Goal: Task Accomplishment & Management: Manage account settings

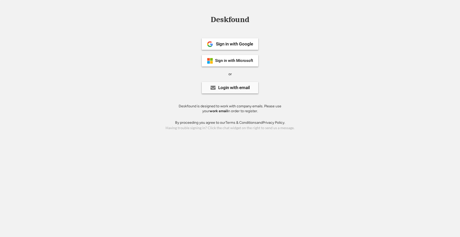
click at [246, 89] on div "Login with email" at bounding box center [234, 87] width 32 height 4
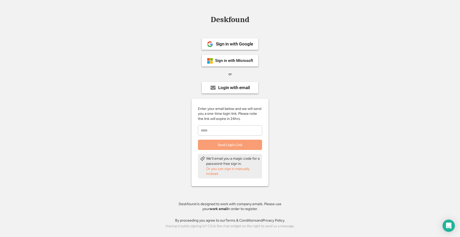
click at [223, 126] on input "email" at bounding box center [230, 130] width 64 height 10
type input "**********"
click at [233, 140] on button "Send Login Link" at bounding box center [230, 145] width 64 height 10
